Goal: Task Accomplishment & Management: Use online tool/utility

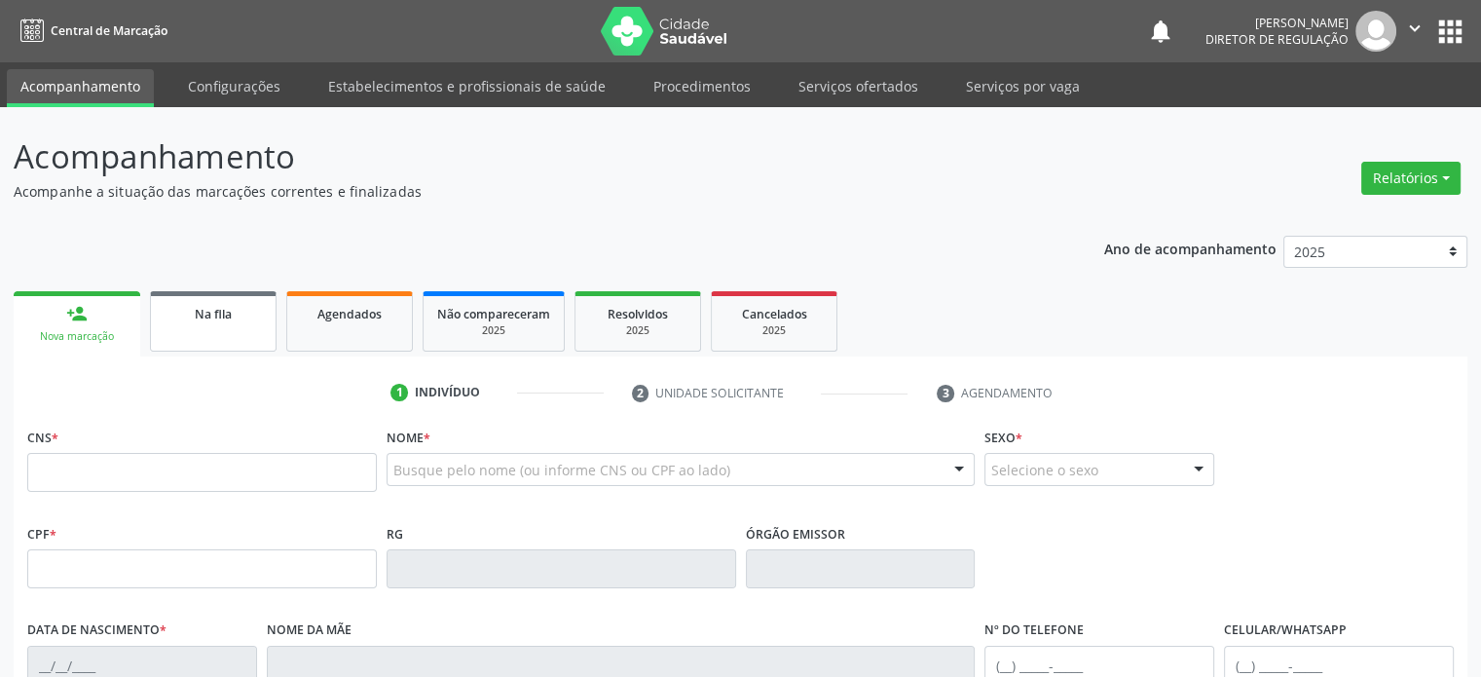
click at [198, 314] on span "Na fila" at bounding box center [213, 314] width 37 height 17
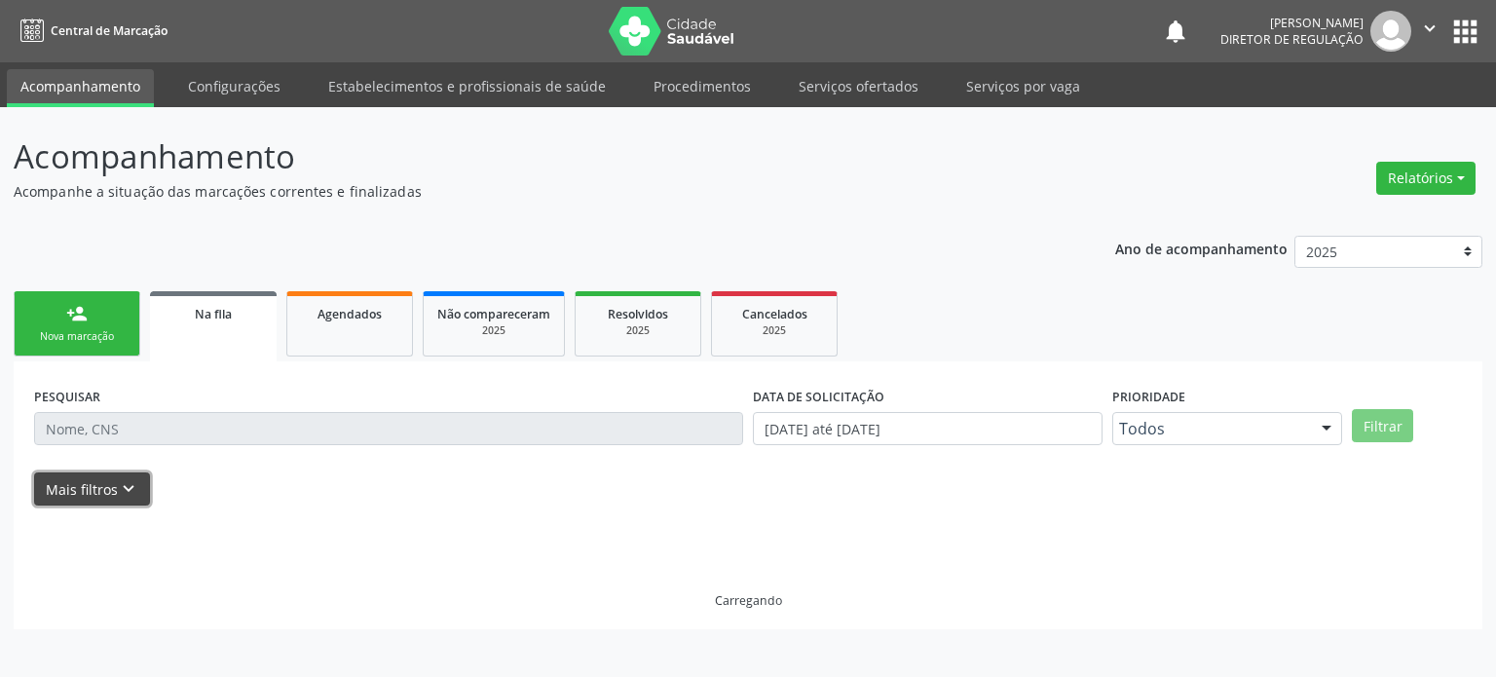
click at [129, 492] on icon "keyboard_arrow_down" at bounding box center [128, 488] width 21 height 21
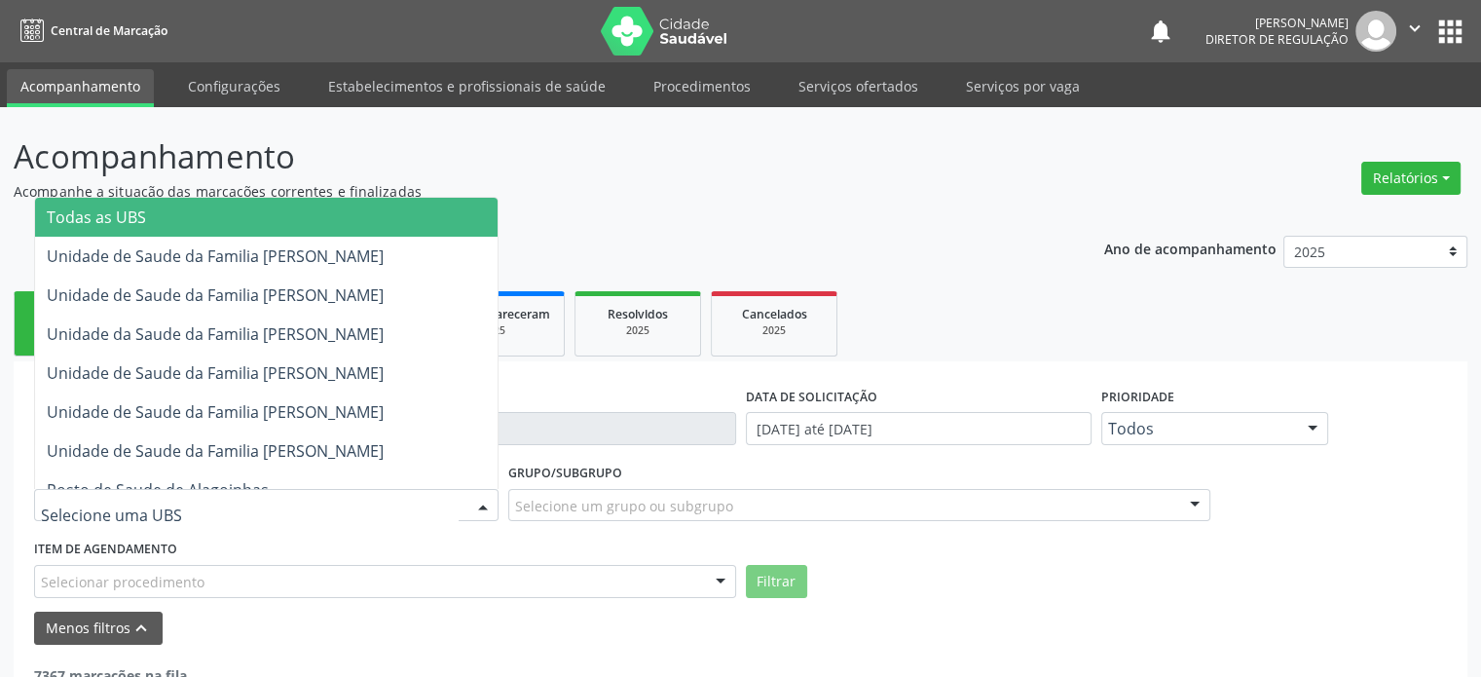
click at [207, 503] on div at bounding box center [266, 505] width 465 height 33
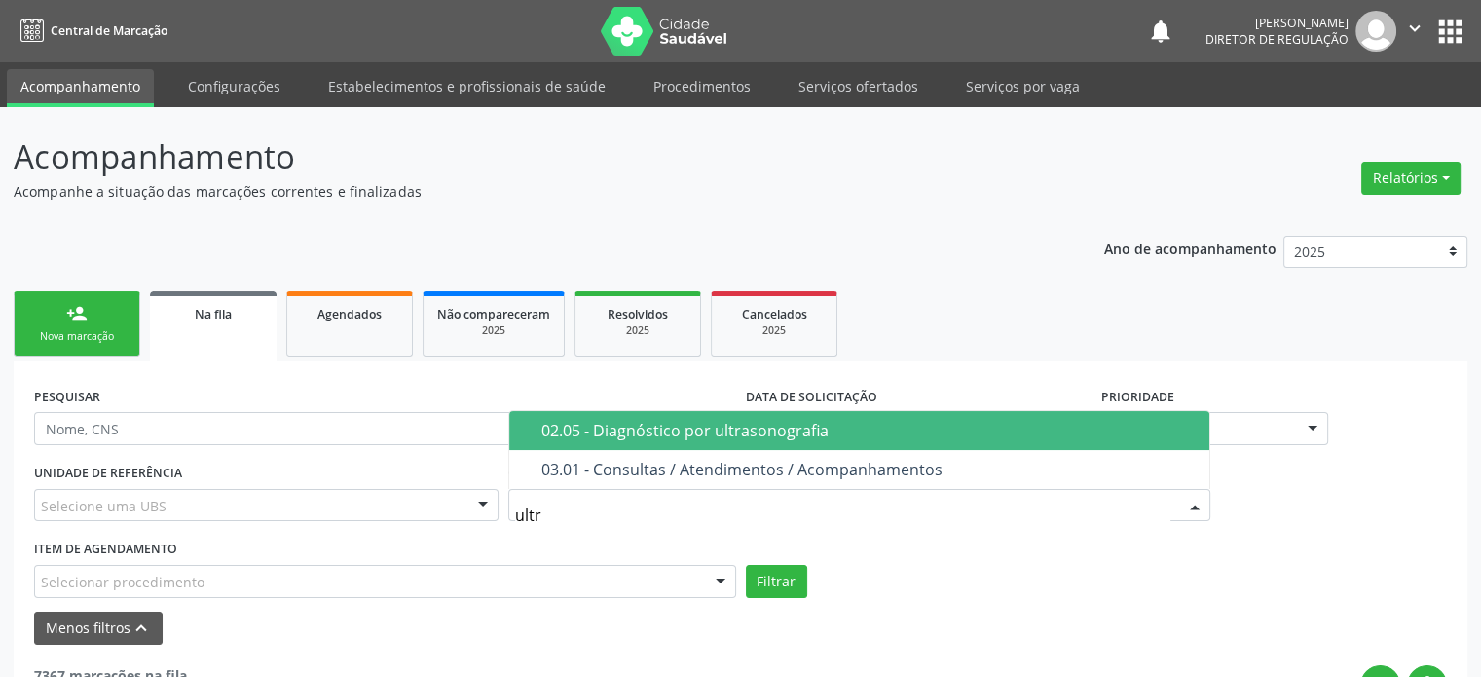
type input "ultra"
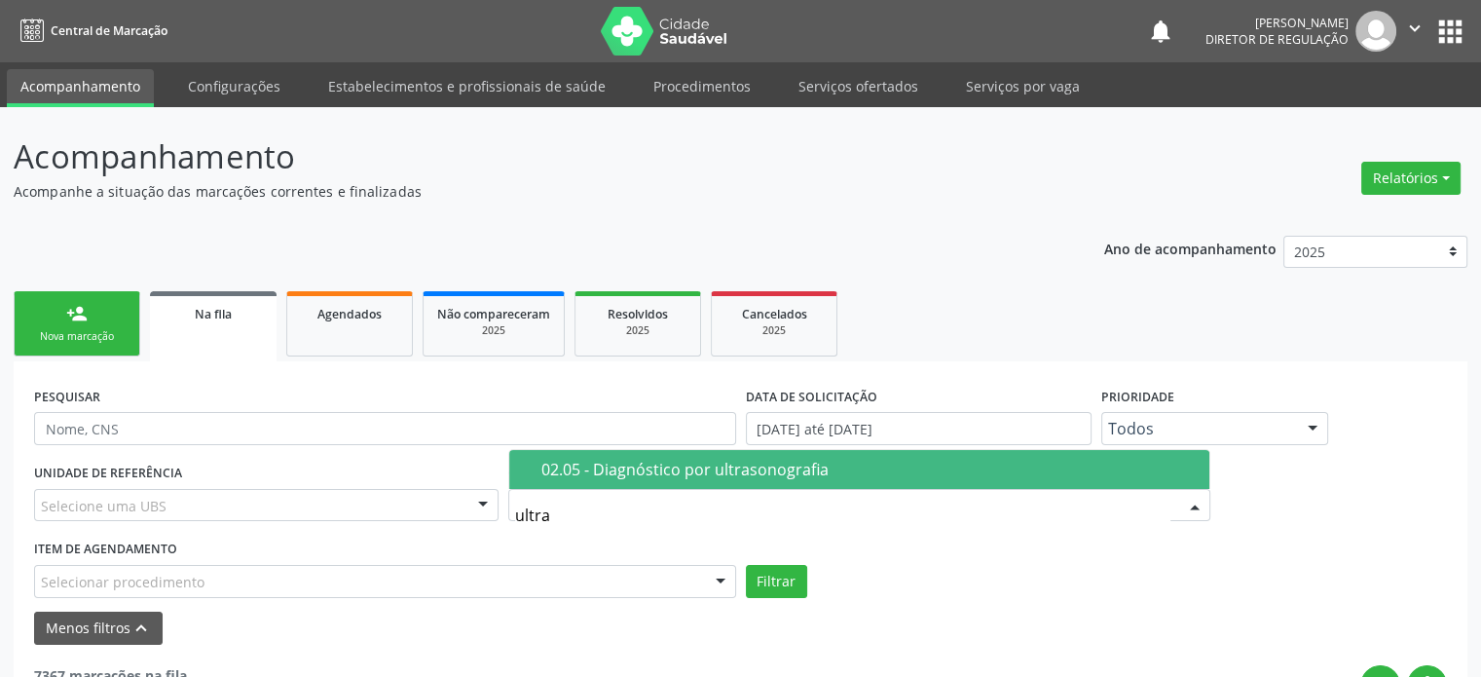
click at [642, 449] on div "02.05 - Diagnóstico por ultrasonografia Nenhum resultado encontrado para: " ult…" at bounding box center [859, 469] width 702 height 40
click at [633, 463] on div "02.05 - Diagnóstico por ultrasonografia" at bounding box center [870, 470] width 656 height 16
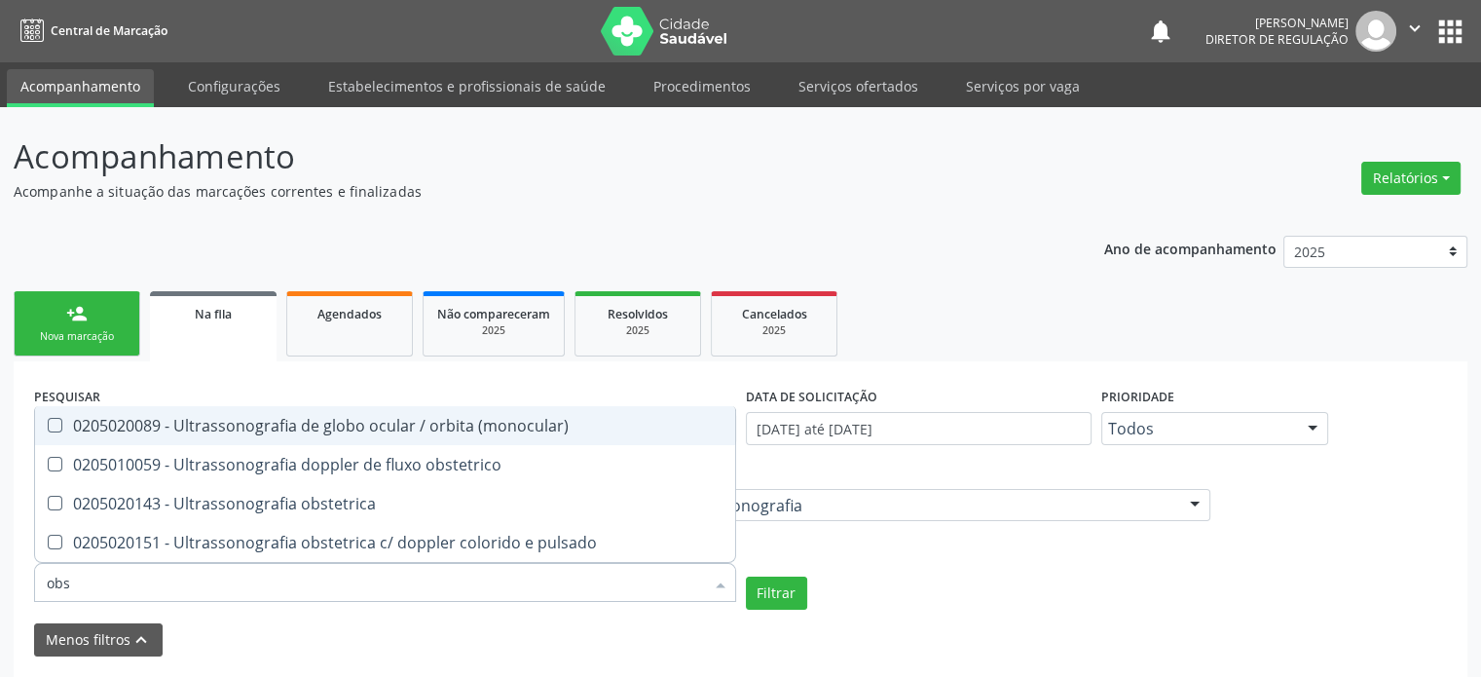
type input "obst"
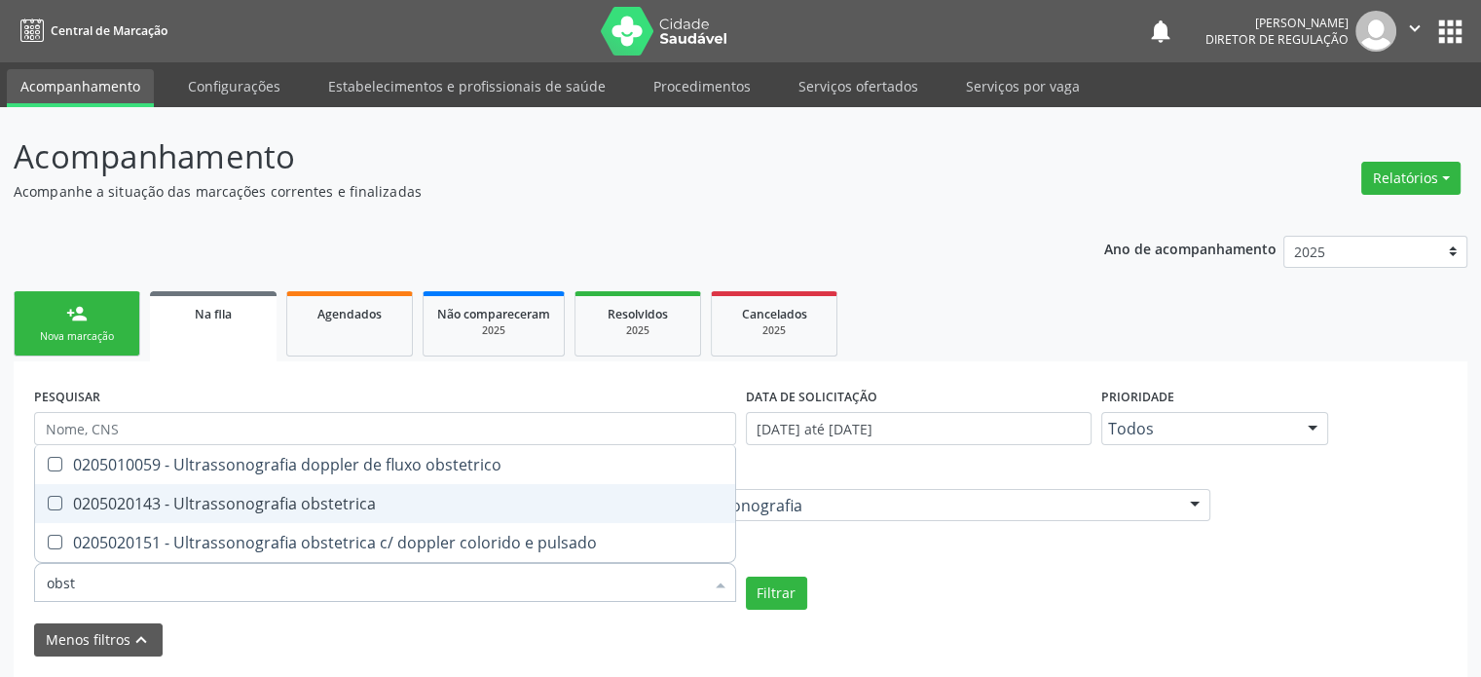
click at [253, 500] on div "0205020143 - Ultrassonografia obstetrica" at bounding box center [385, 504] width 677 height 16
checkbox obstetrica "true"
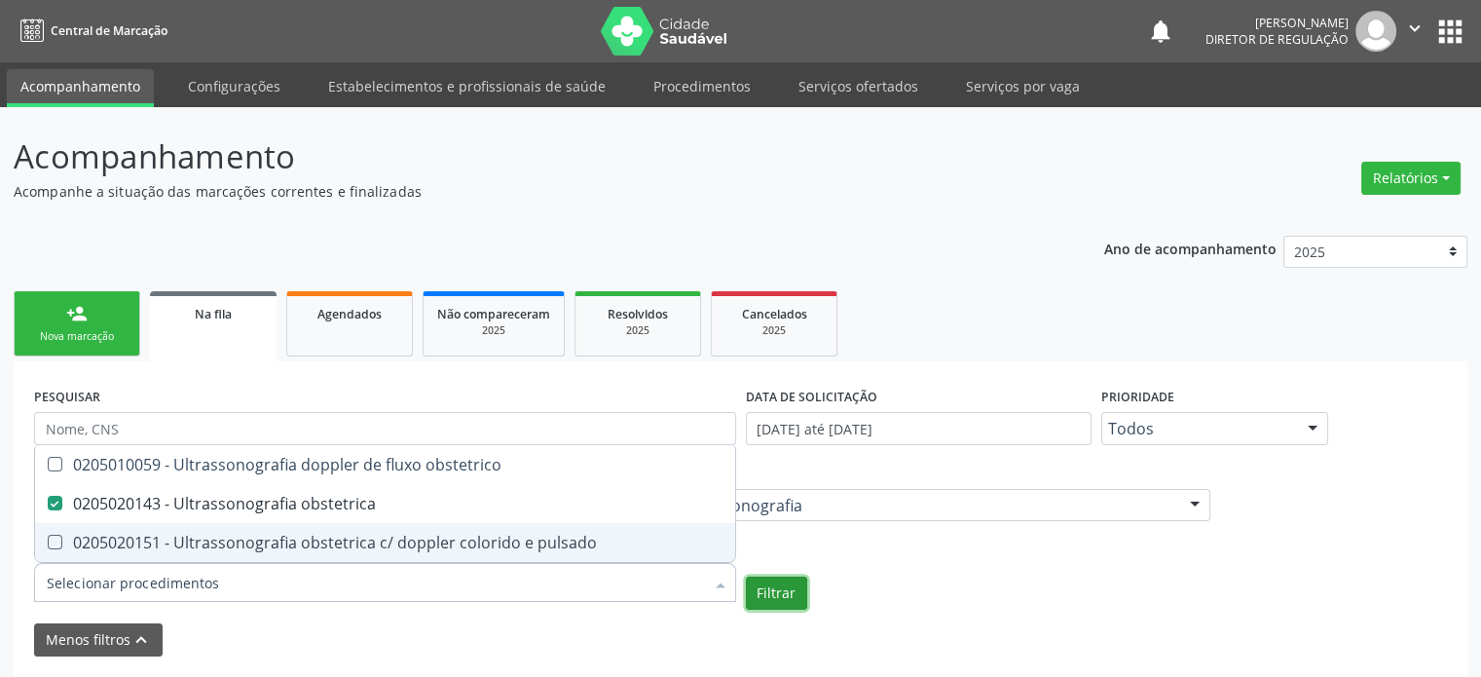
click at [766, 583] on button "Filtrar" at bounding box center [776, 593] width 61 height 33
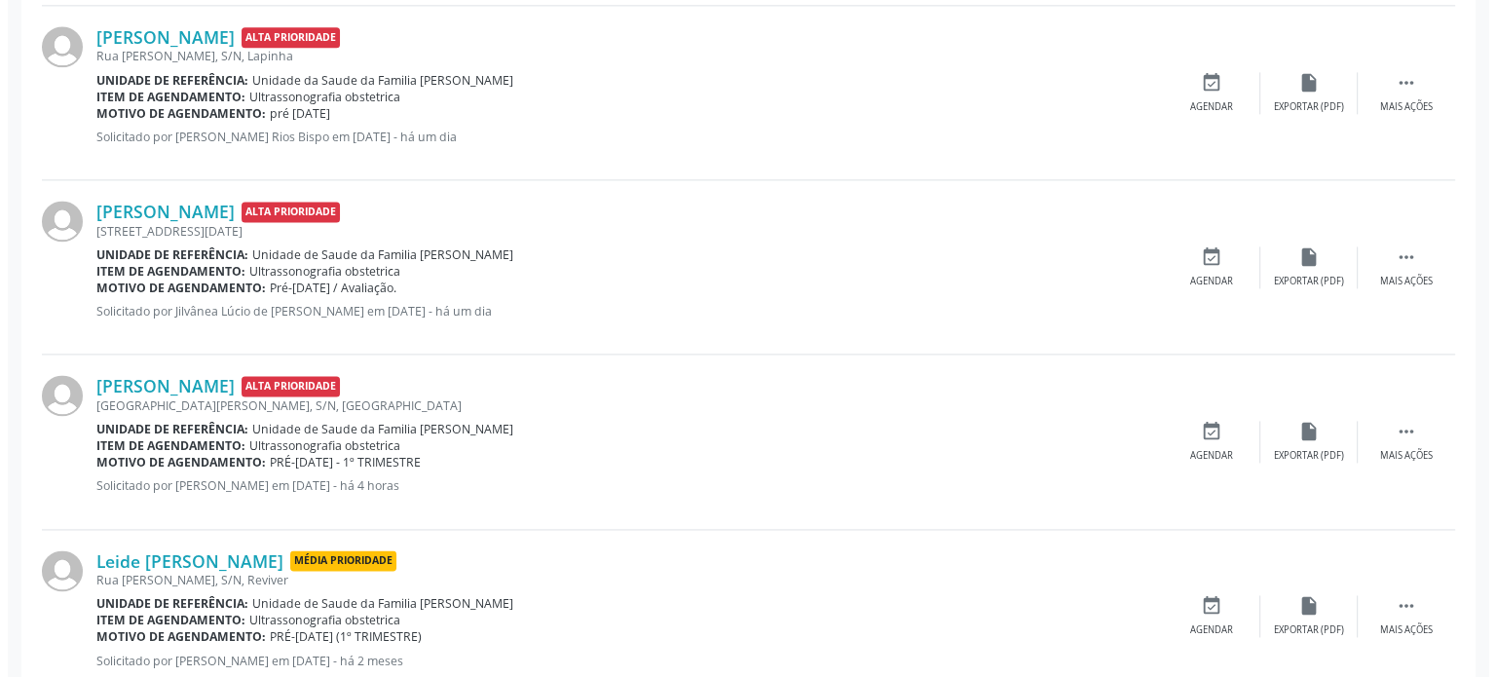
scroll to position [2758, 0]
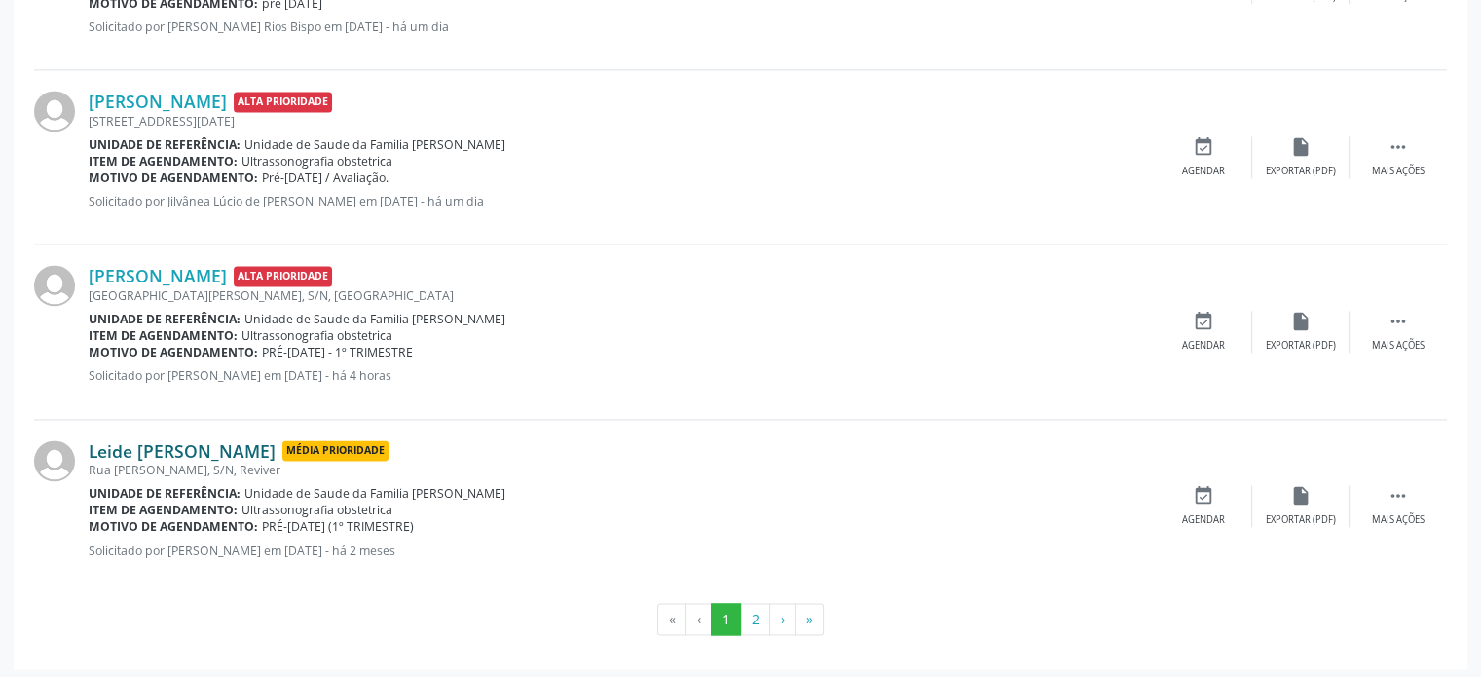
click at [183, 443] on link "Leide [PERSON_NAME]" at bounding box center [182, 450] width 187 height 21
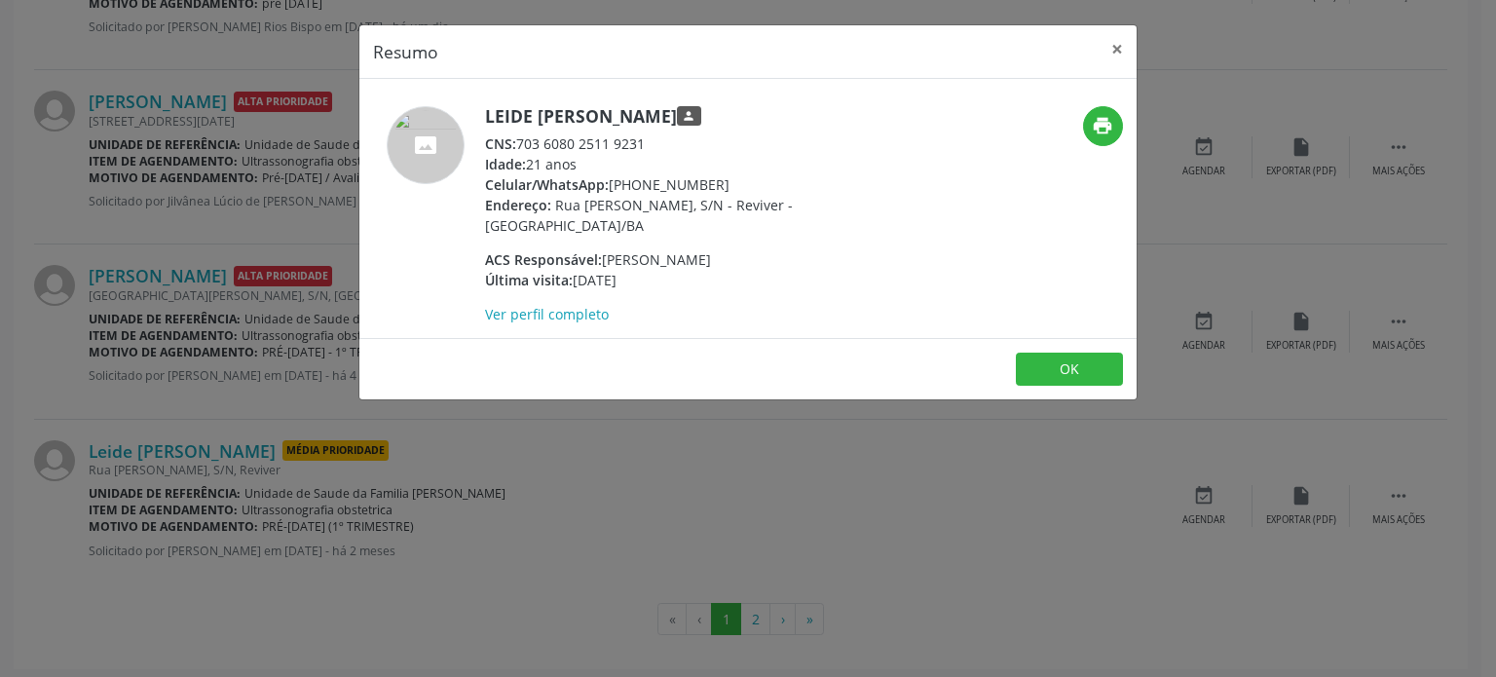
drag, startPoint x: 486, startPoint y: 112, endPoint x: 712, endPoint y: 122, distance: 226.2
click at [712, 122] on h5 "Leide [PERSON_NAME] person" at bounding box center [674, 116] width 379 height 20
copy h5 "Leide [PERSON_NAME]"
click at [235, 233] on div "Resumo × [PERSON_NAME] person CNS: 703 6080 2511 9231 Idade: 21 anos Celular/Wh…" at bounding box center [748, 338] width 1496 height 677
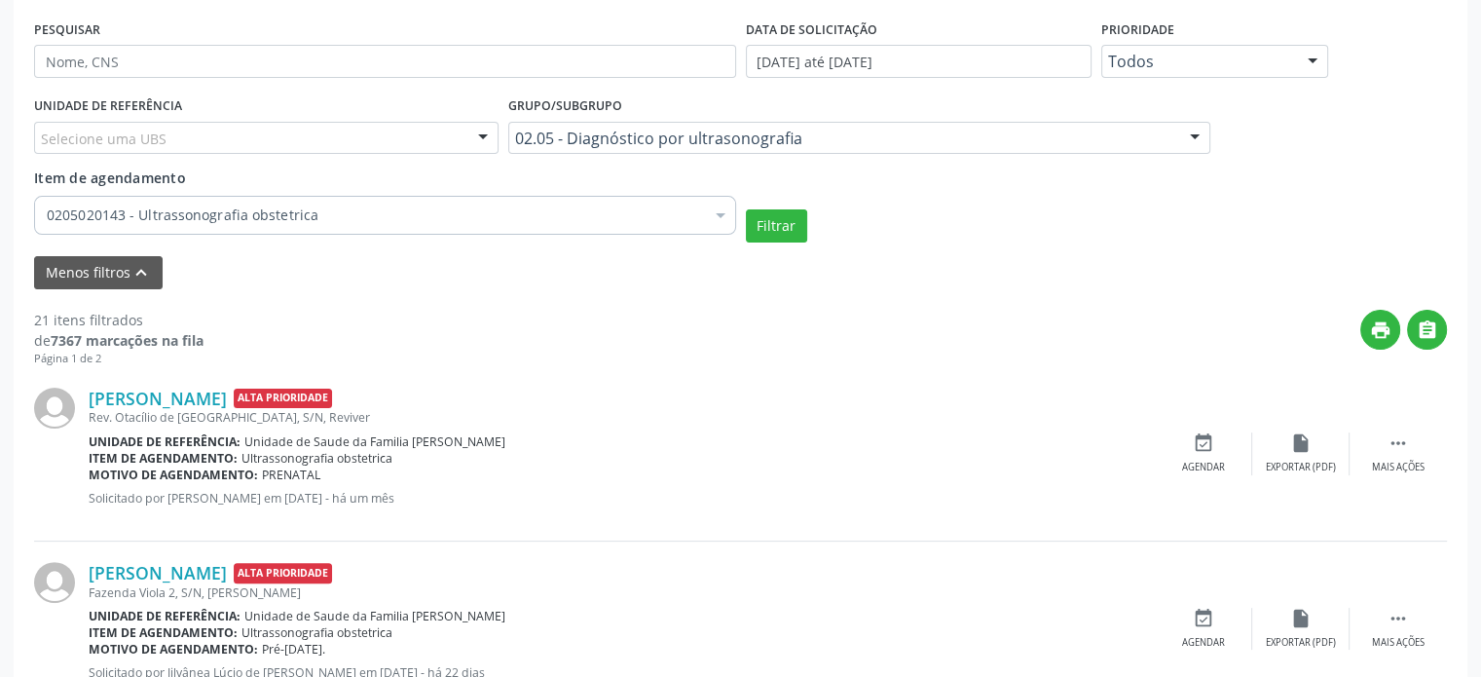
scroll to position [323, 0]
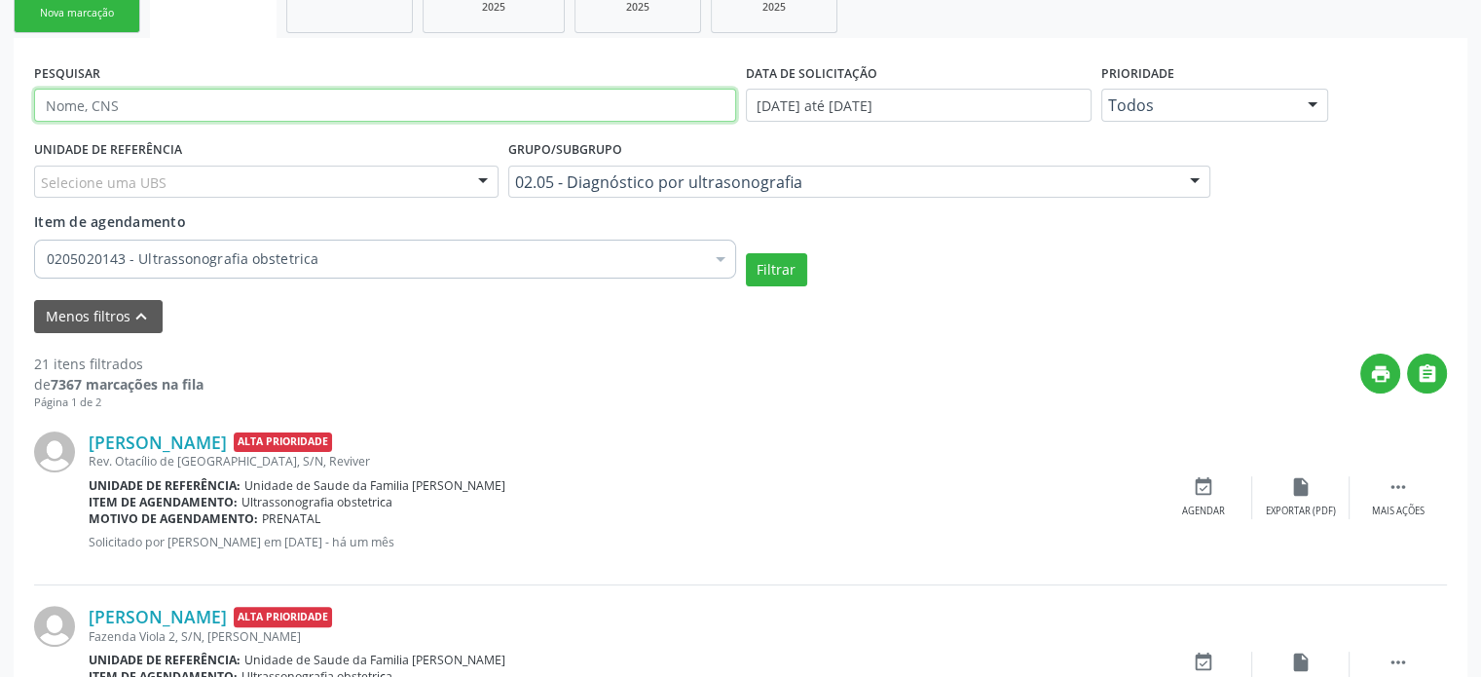
click at [126, 108] on input "text" at bounding box center [385, 105] width 702 height 33
paste input "Leide [PERSON_NAME]"
type input "Leide [PERSON_NAME]"
click at [746, 253] on button "Filtrar" at bounding box center [776, 269] width 61 height 33
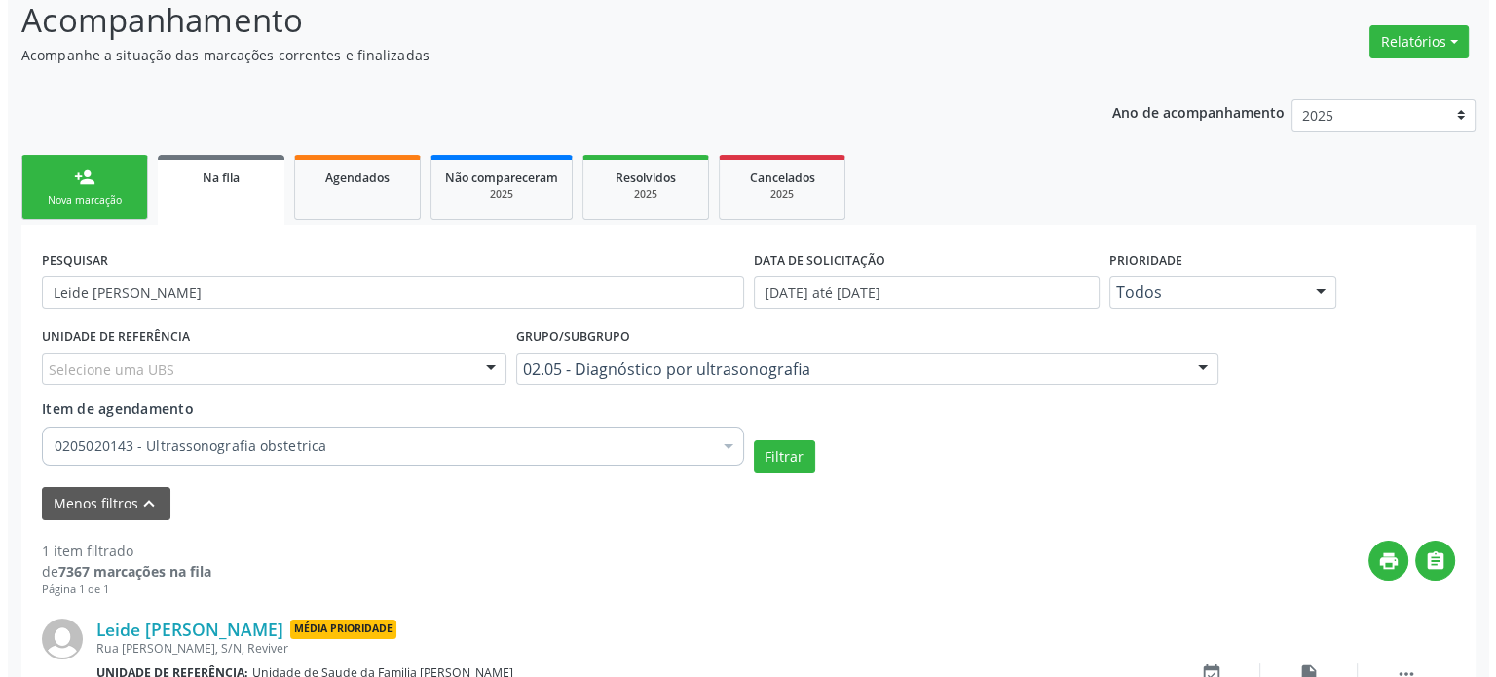
scroll to position [263, 0]
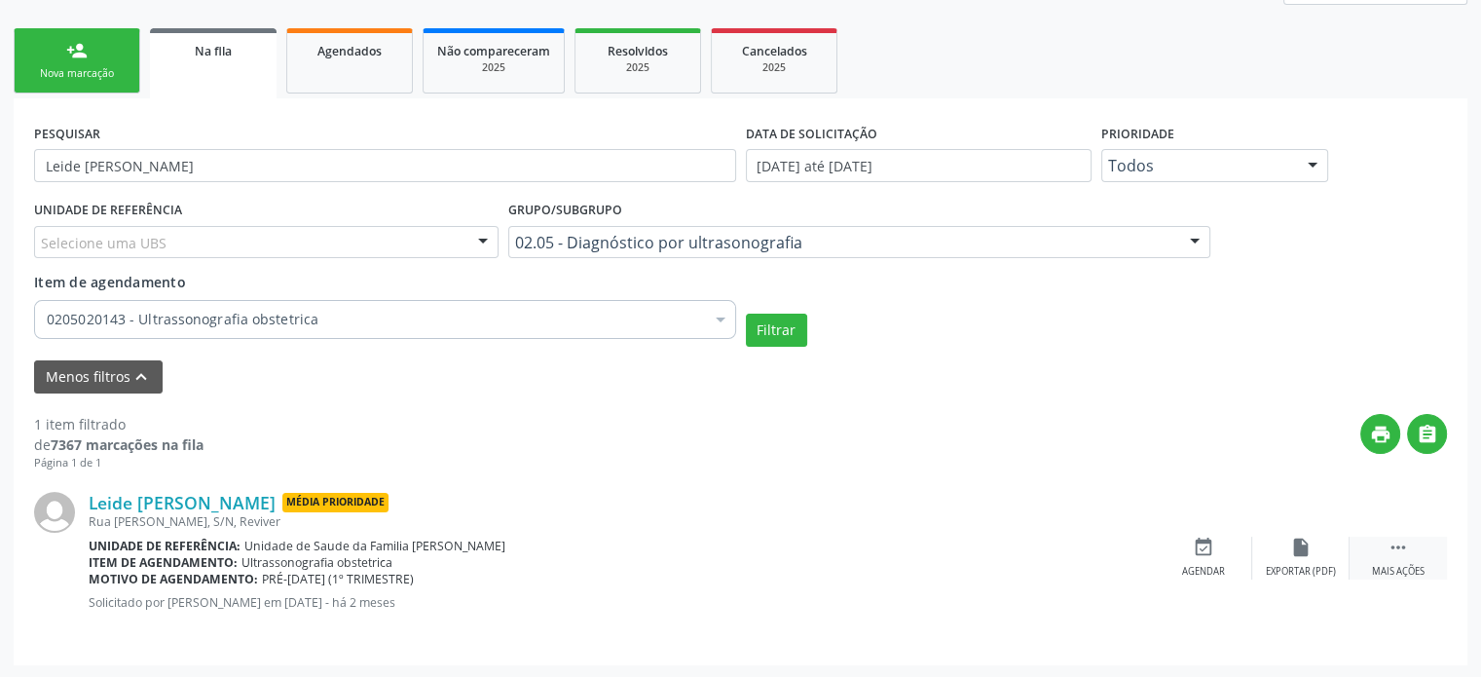
click at [1408, 559] on div " Mais ações" at bounding box center [1398, 558] width 97 height 42
click at [1212, 545] on icon "cancel" at bounding box center [1203, 547] width 21 height 21
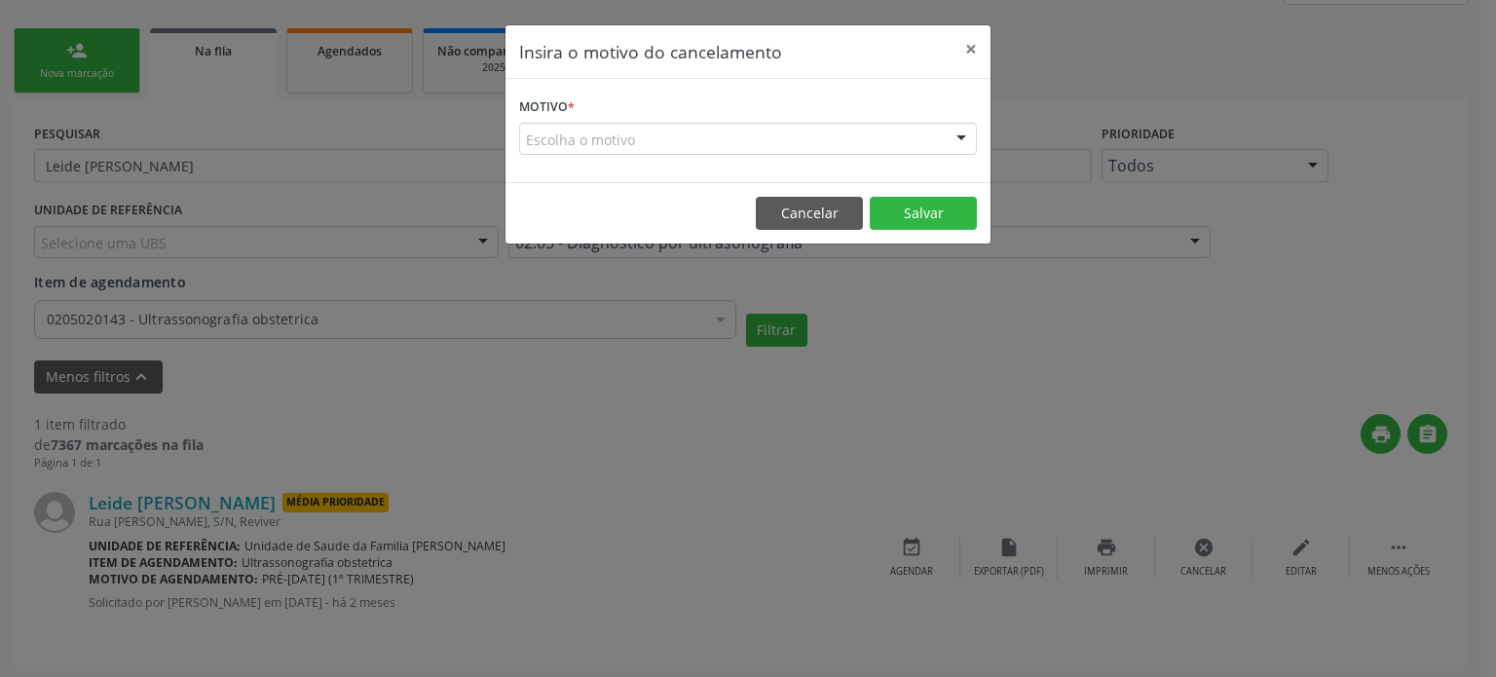
click at [670, 133] on div "Escolha o motivo" at bounding box center [748, 139] width 458 height 33
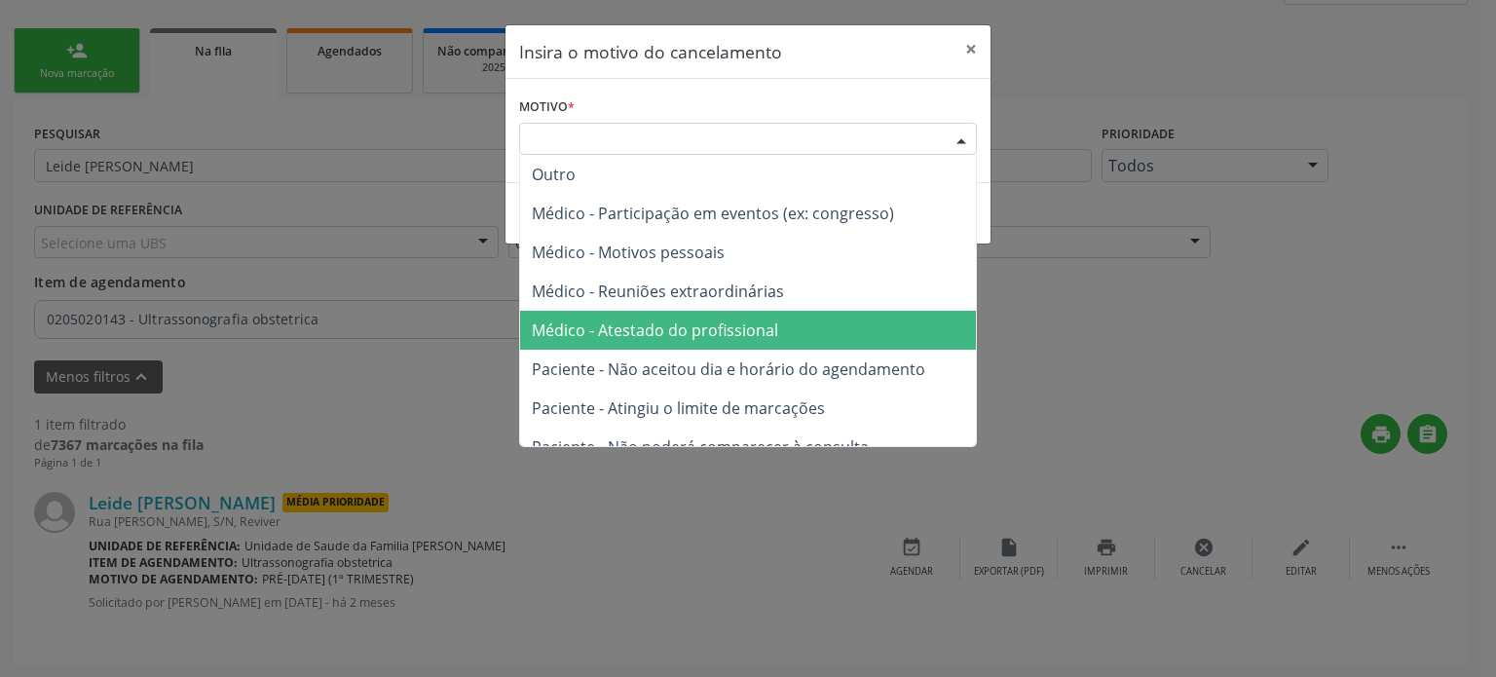
click at [662, 326] on span "Médico - Atestado do profissional" at bounding box center [655, 329] width 246 height 21
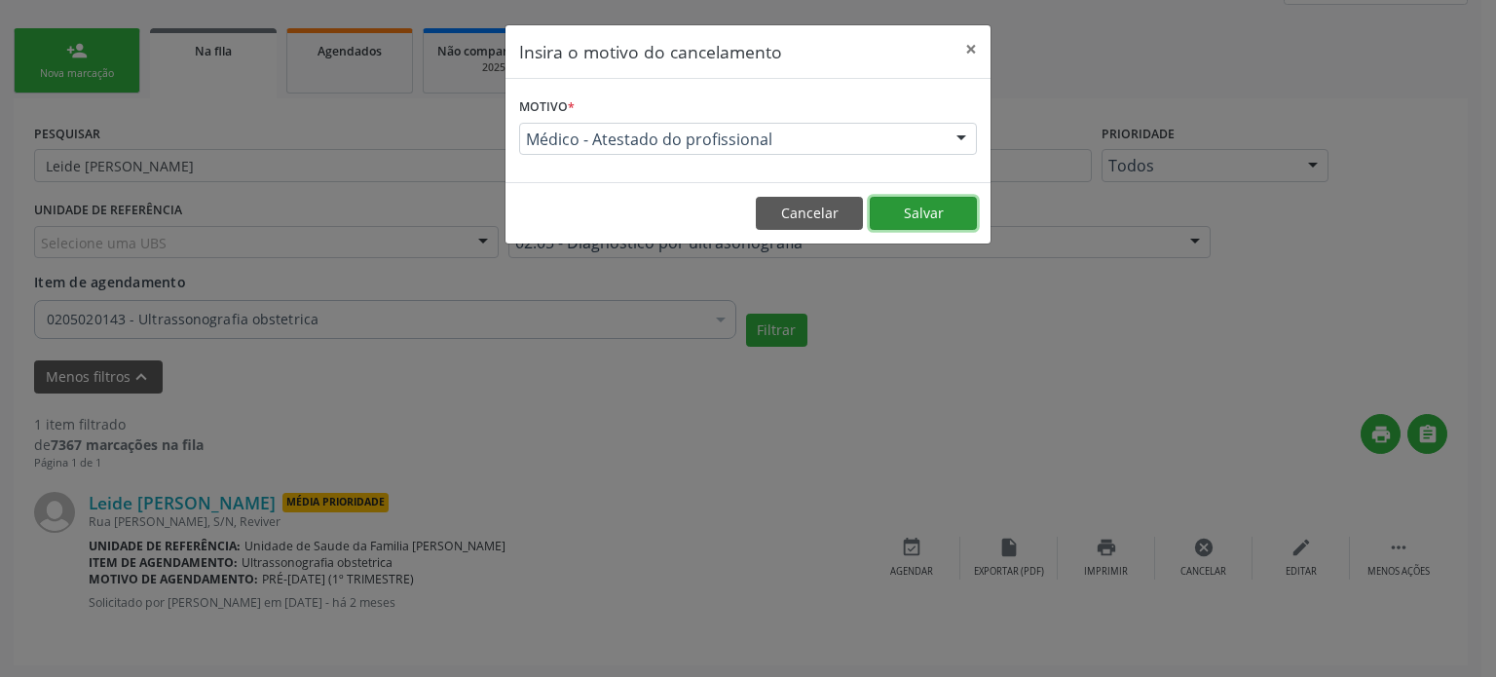
click at [912, 217] on button "Salvar" at bounding box center [923, 213] width 107 height 33
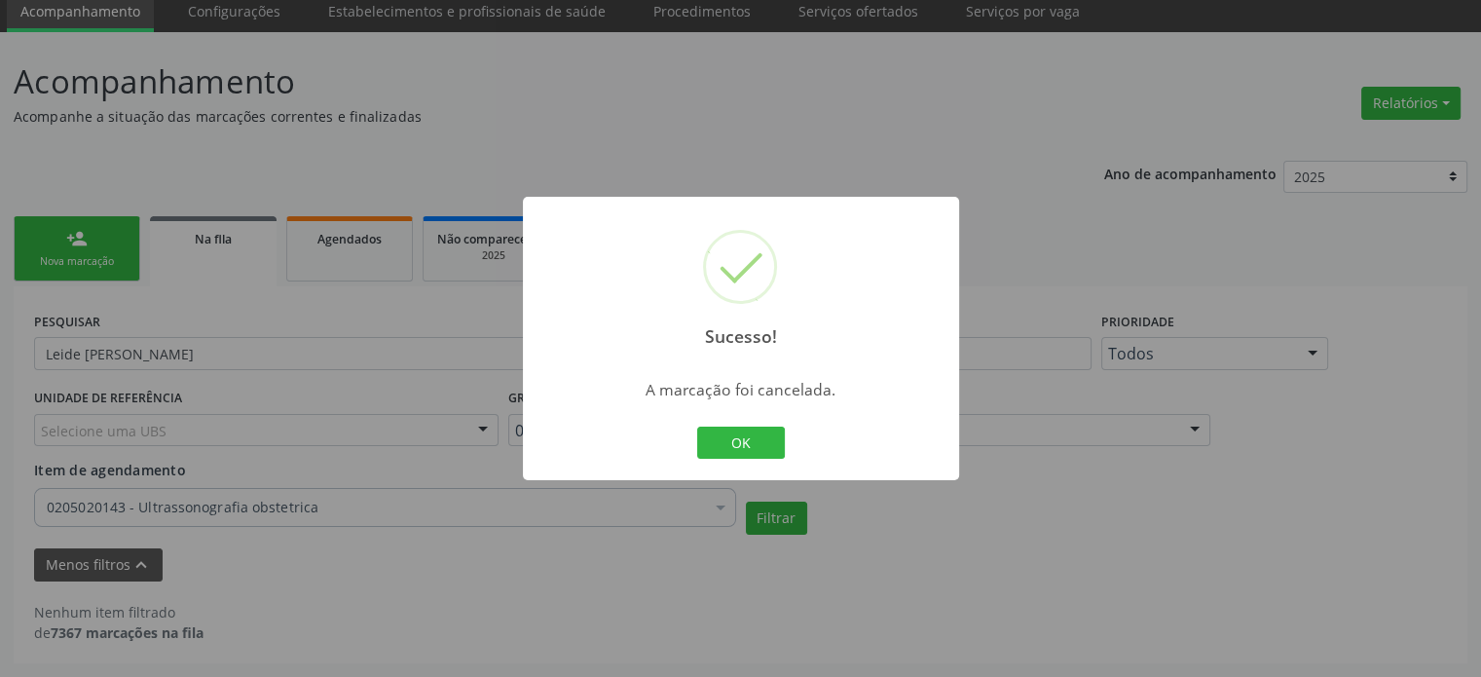
scroll to position [74, 0]
click at [746, 447] on button "OK" at bounding box center [741, 443] width 88 height 33
